Goal: Task Accomplishment & Management: Complete application form

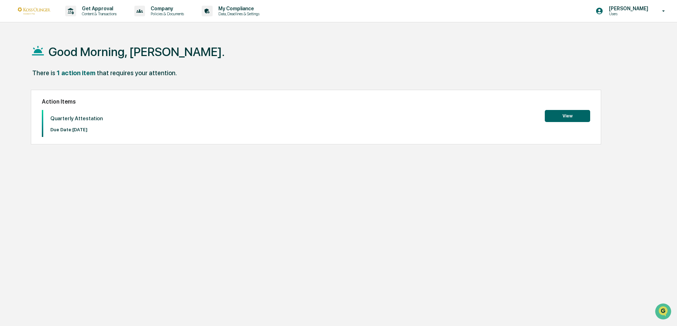
click at [564, 117] on button "View" at bounding box center [567, 116] width 45 height 12
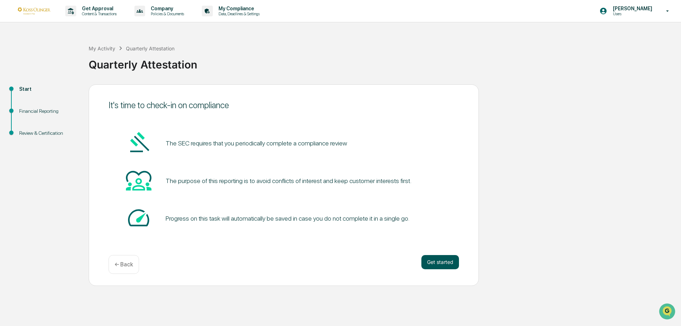
click at [448, 264] on button "Get started" at bounding box center [440, 262] width 38 height 14
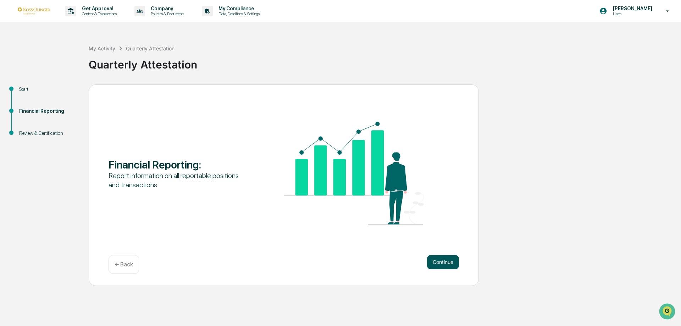
click at [442, 264] on button "Continue" at bounding box center [443, 262] width 32 height 14
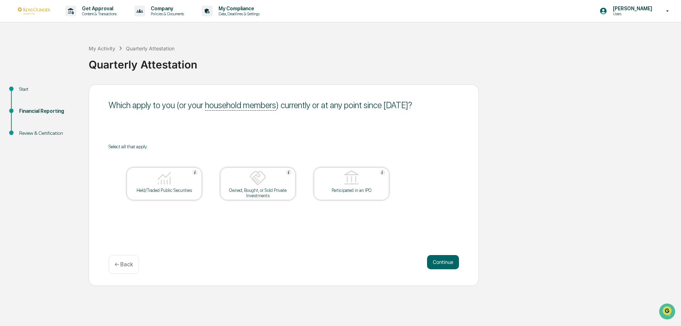
click at [170, 195] on div "Held/Traded Public Securities" at bounding box center [164, 183] width 75 height 33
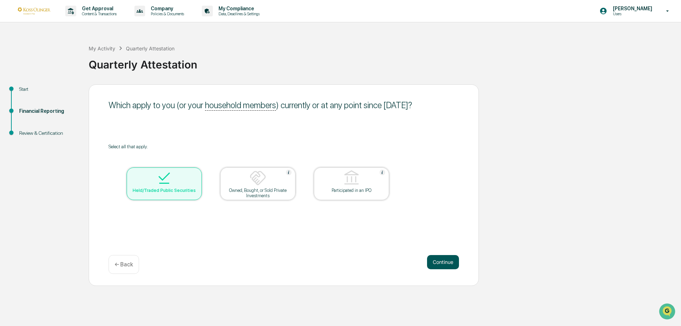
click at [435, 262] on button "Continue" at bounding box center [443, 262] width 32 height 14
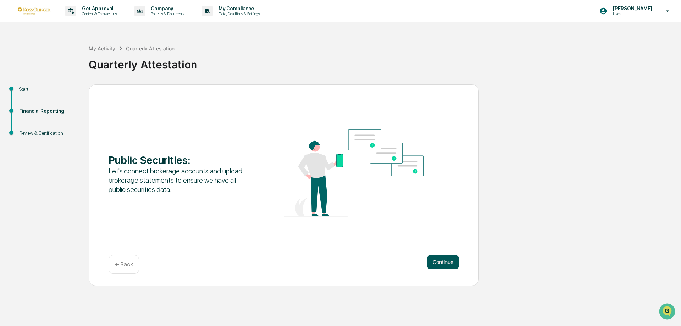
click at [431, 263] on button "Continue" at bounding box center [443, 262] width 32 height 14
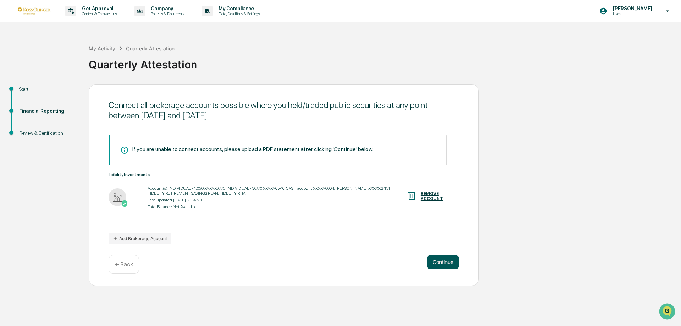
click at [450, 266] on button "Continue" at bounding box center [443, 262] width 32 height 14
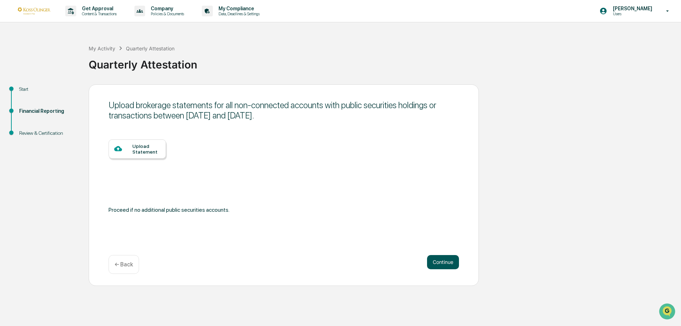
click at [450, 266] on button "Continue" at bounding box center [443, 262] width 32 height 14
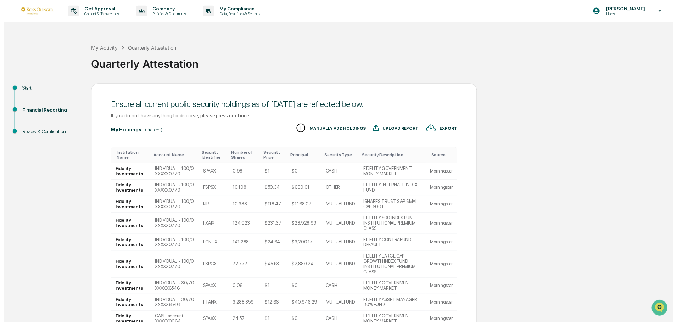
scroll to position [83, 0]
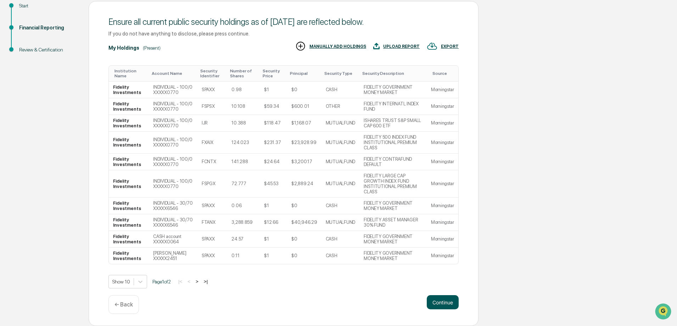
click at [439, 298] on button "Continue" at bounding box center [443, 302] width 32 height 14
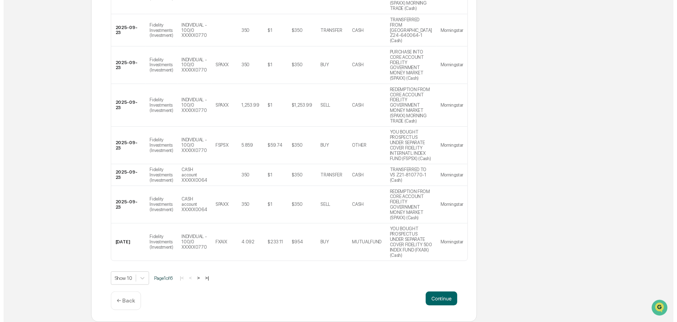
scroll to position [270, 0]
click at [450, 300] on button "Continue" at bounding box center [443, 302] width 32 height 14
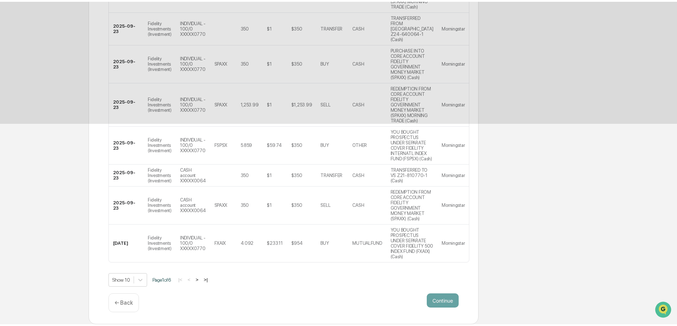
scroll to position [0, 0]
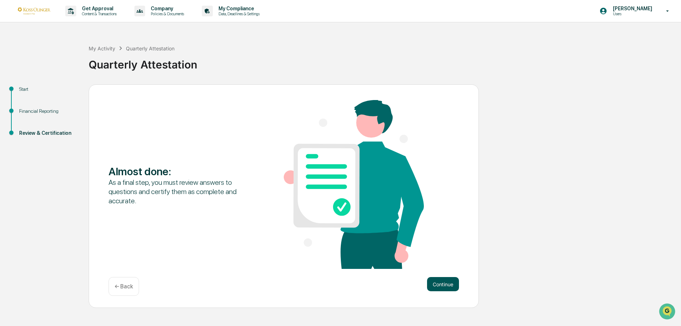
click at [450, 283] on button "Continue" at bounding box center [443, 284] width 32 height 14
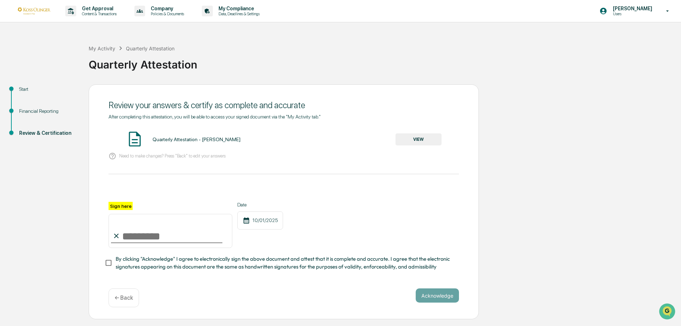
click at [154, 236] on input "Sign here" at bounding box center [171, 231] width 124 height 34
type input "**********"
click at [433, 299] on button "Acknowledge" at bounding box center [437, 295] width 43 height 14
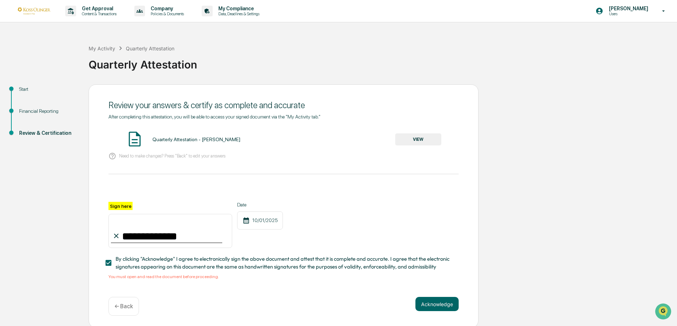
click at [424, 144] on button "VIEW" at bounding box center [418, 139] width 46 height 12
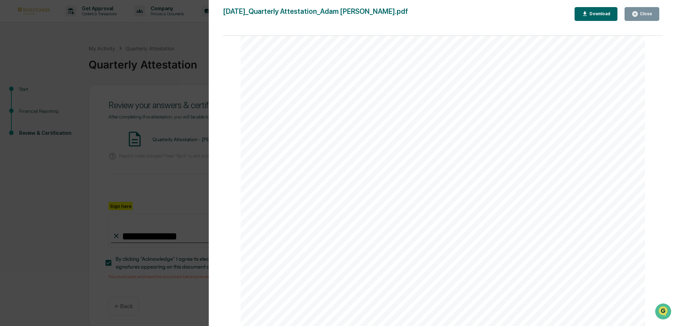
scroll to position [2682, 0]
click at [639, 15] on icon "button" at bounding box center [635, 14] width 7 height 7
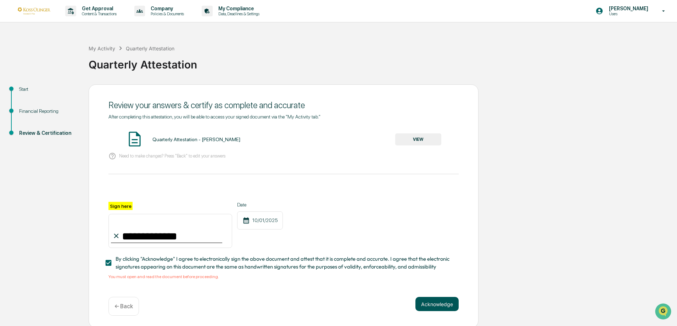
click at [449, 305] on button "Acknowledge" at bounding box center [437, 304] width 43 height 14
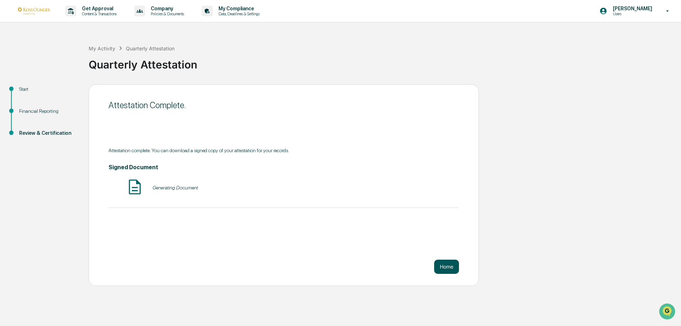
click at [449, 269] on button "Home" at bounding box center [446, 267] width 25 height 14
